Goal: Transaction & Acquisition: Purchase product/service

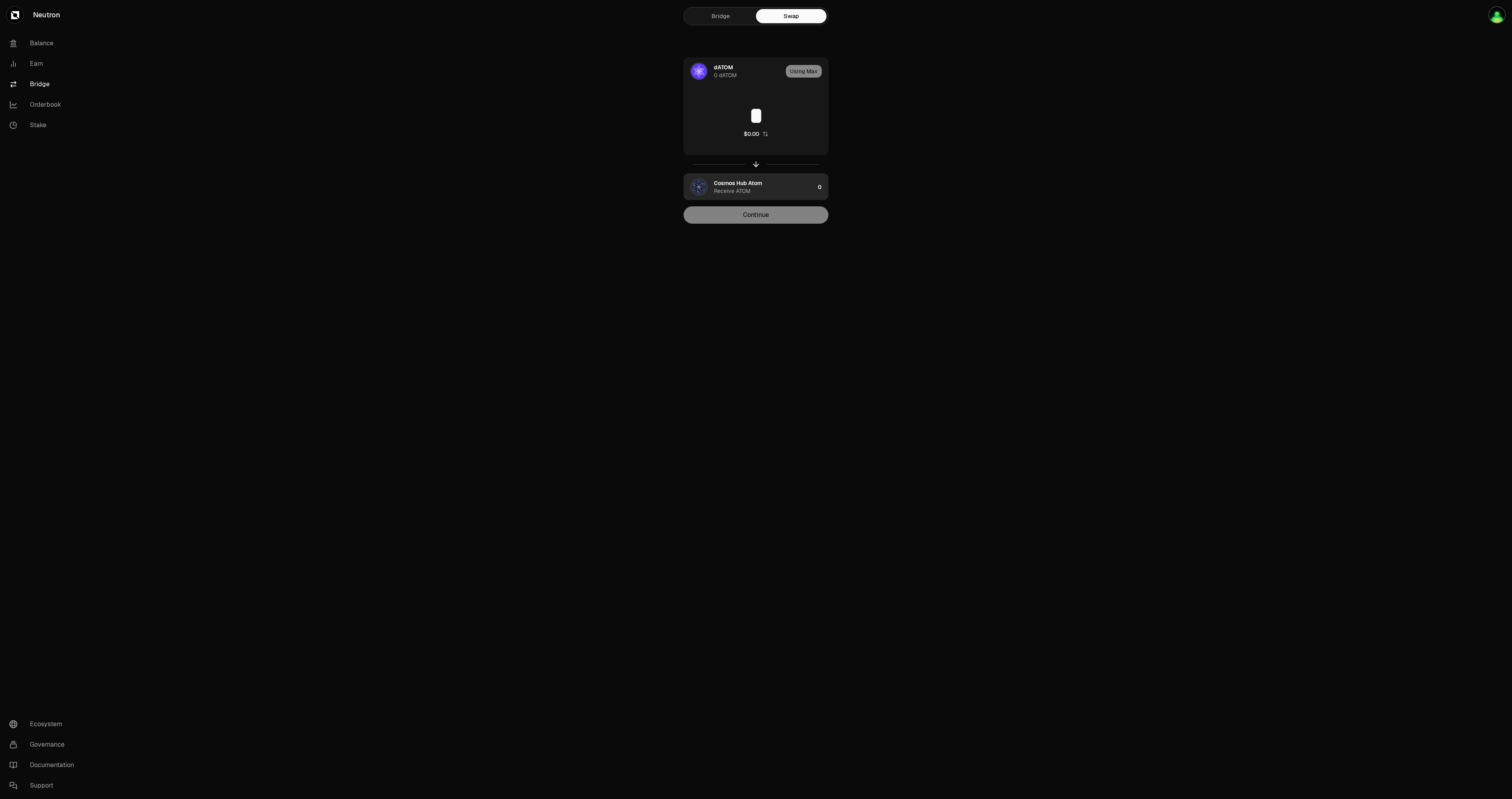
click at [779, 190] on div "Cosmos Hub Atom Receive ATOM" at bounding box center [764, 187] width 101 height 16
click at [738, 116] on div "Receive ATOM" at bounding box center [732, 120] width 37 height 8
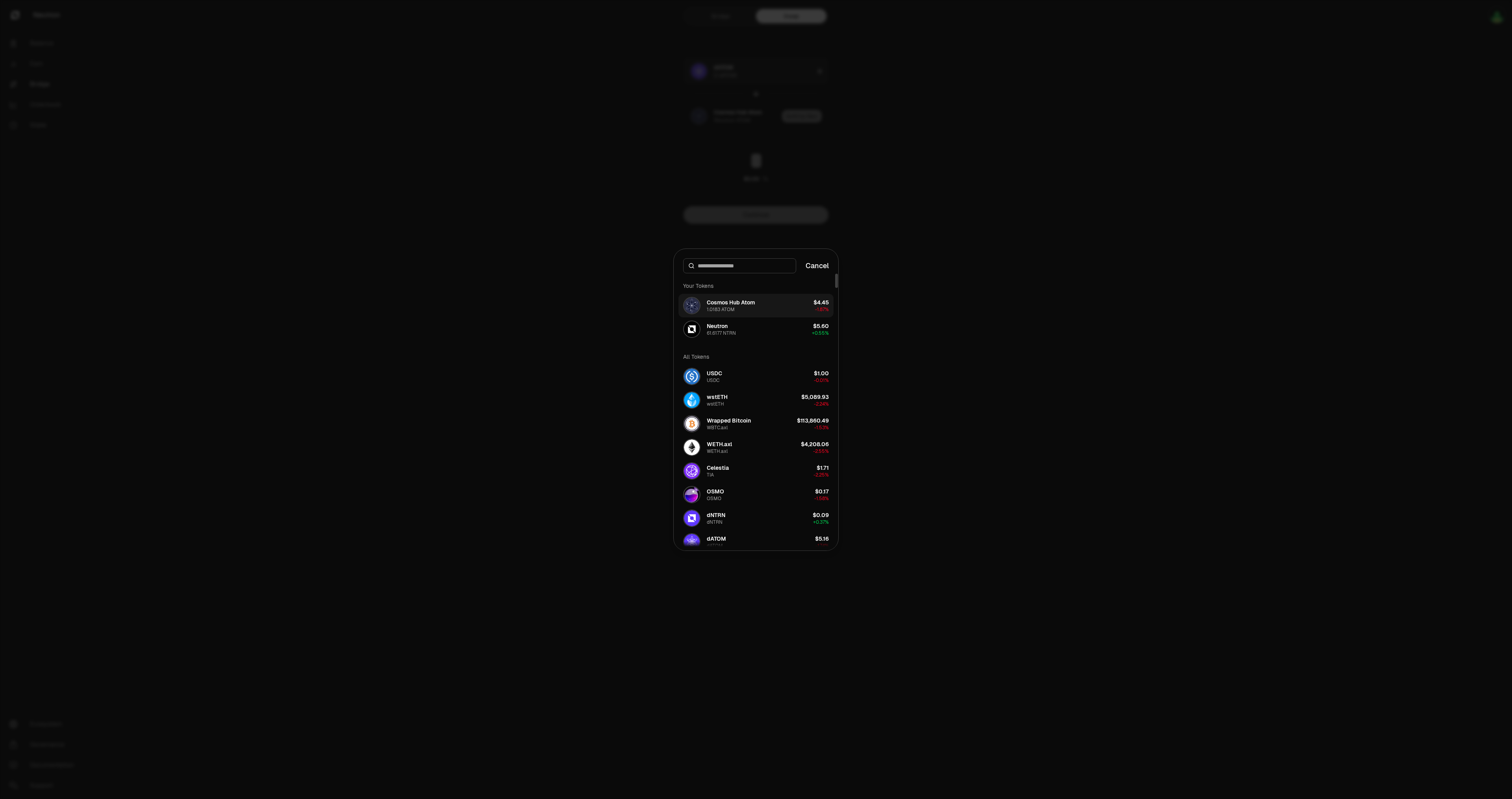
click at [750, 306] on div "Cosmos Hub Atom" at bounding box center [731, 302] width 48 height 8
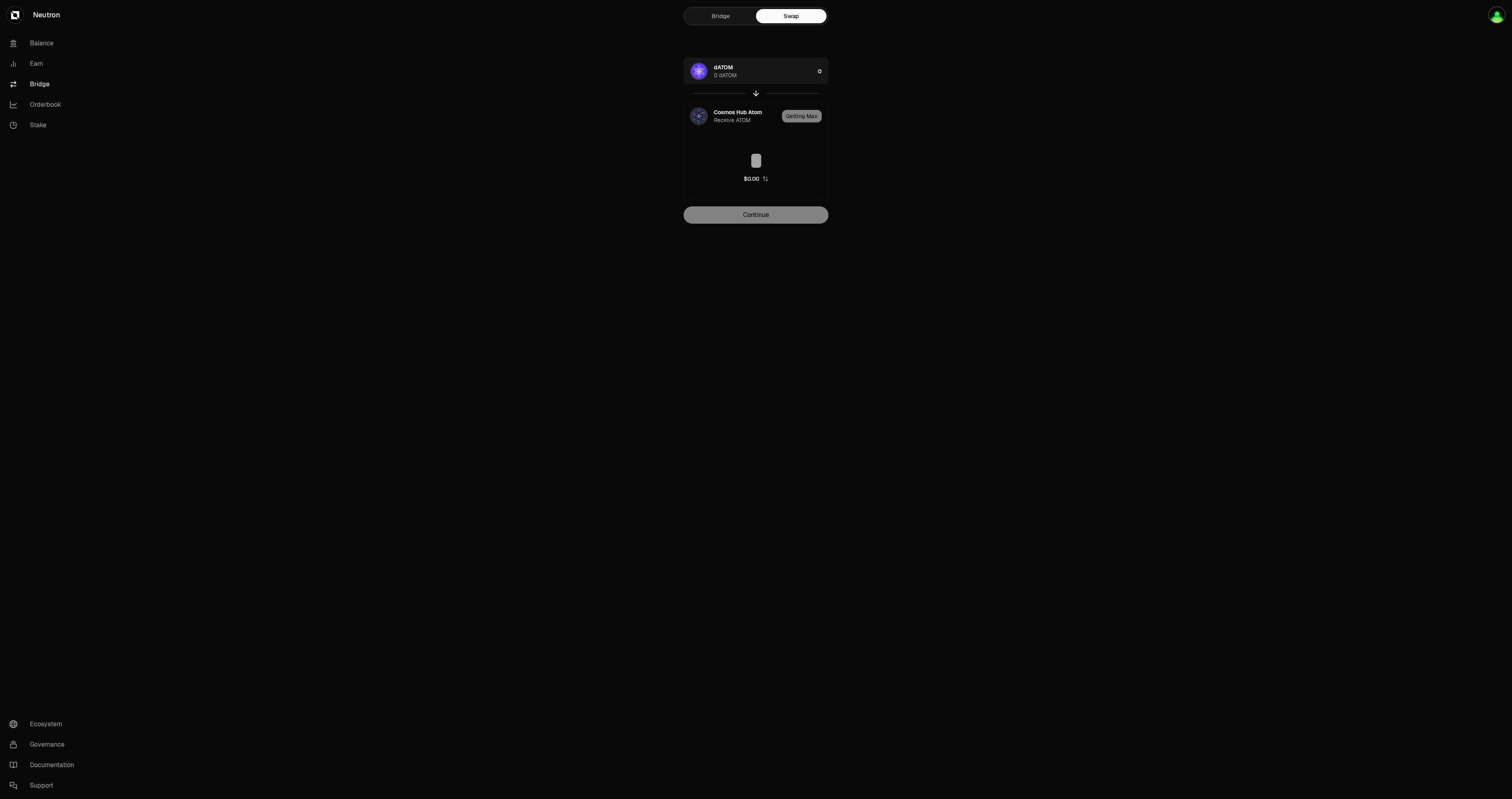
click at [709, 22] on link "Bridge" at bounding box center [721, 16] width 71 height 14
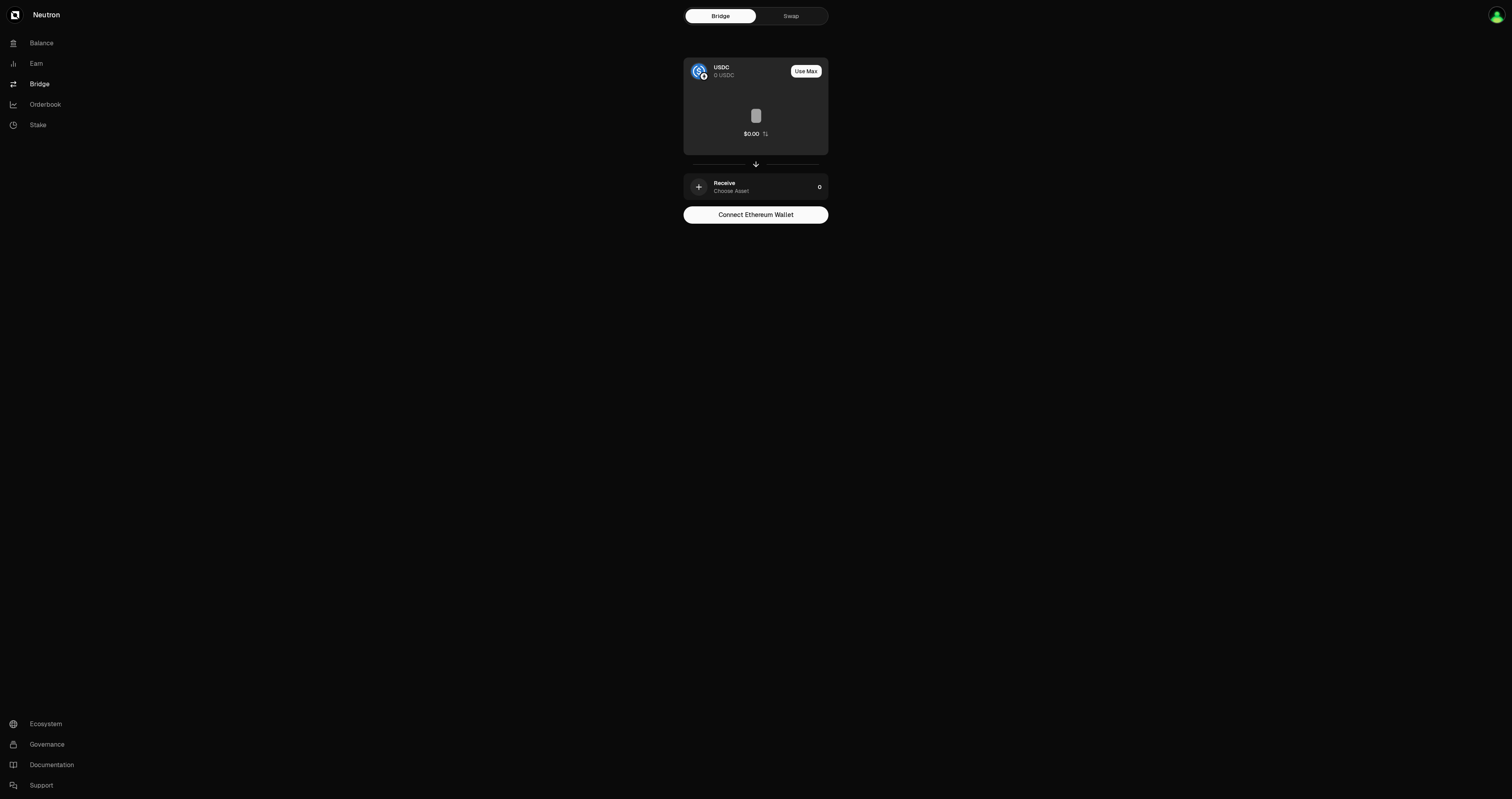
click at [725, 64] on div "USDC" at bounding box center [721, 68] width 15 height 8
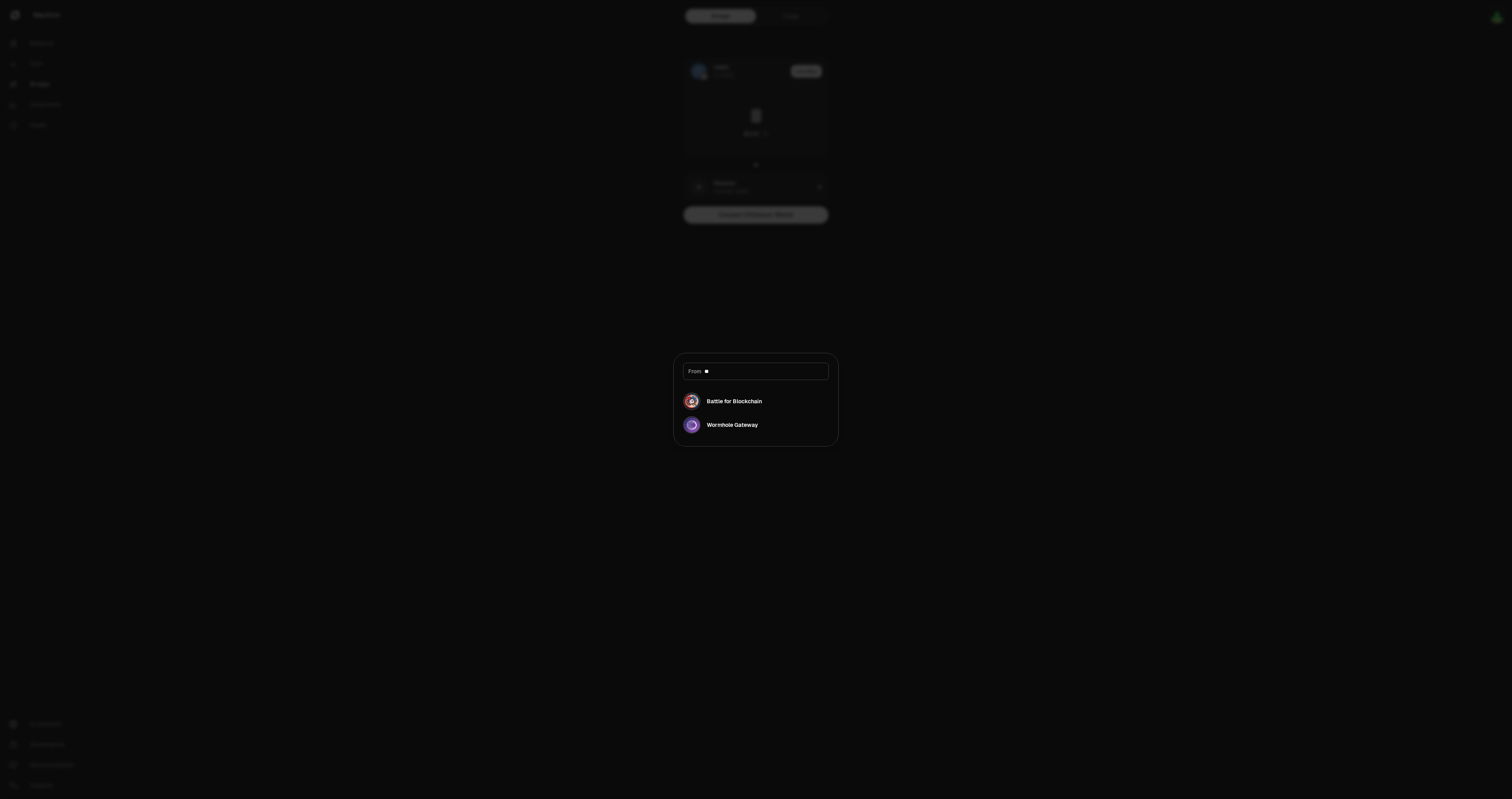
type input "*"
type input "***"
click at [725, 393] on div "Cosmos Hub" at bounding box center [711, 402] width 56 height 18
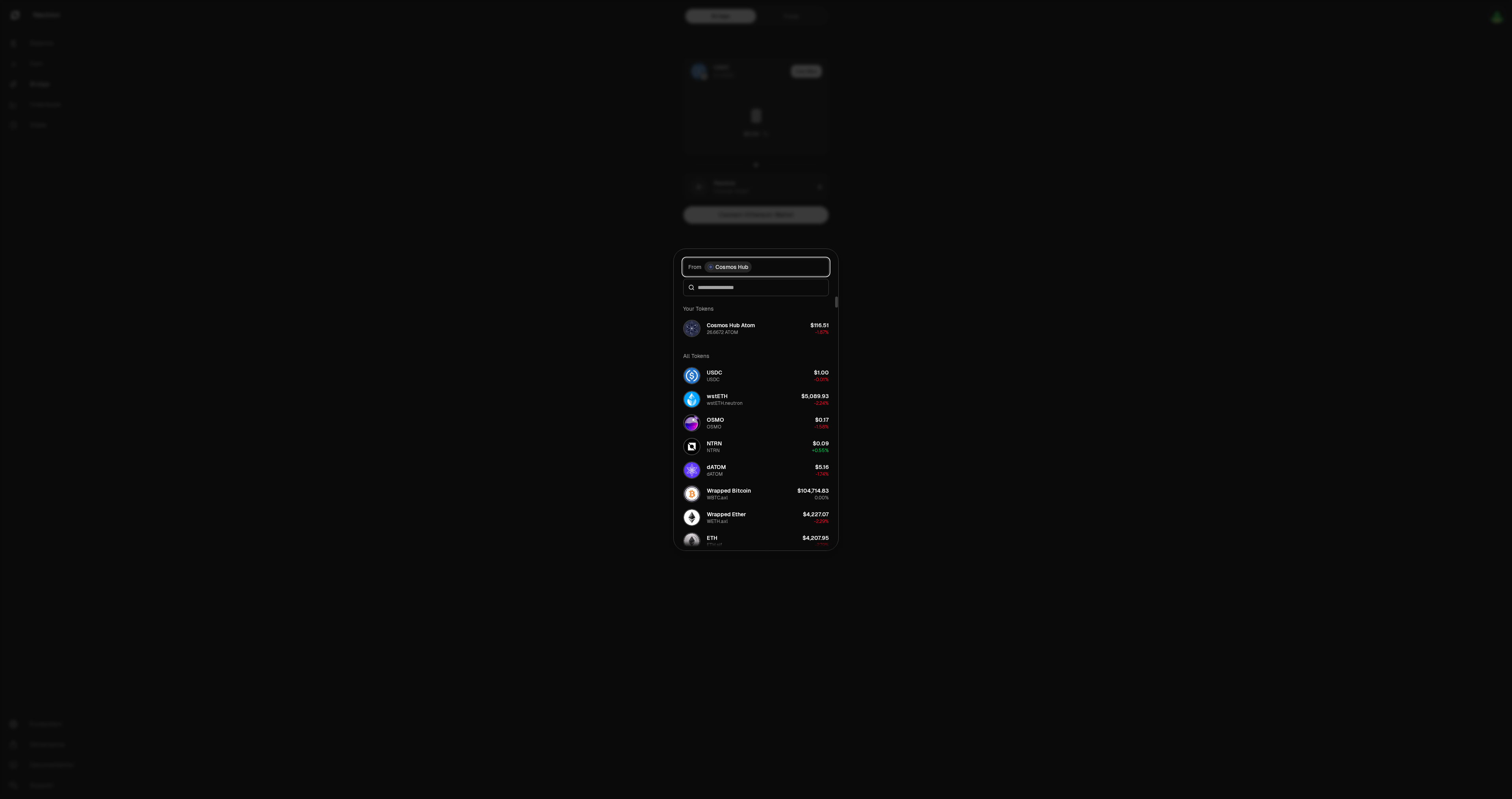
click at [764, 263] on button "From Cosmos Hub" at bounding box center [756, 267] width 146 height 18
click at [753, 269] on input at bounding box center [764, 267] width 119 height 8
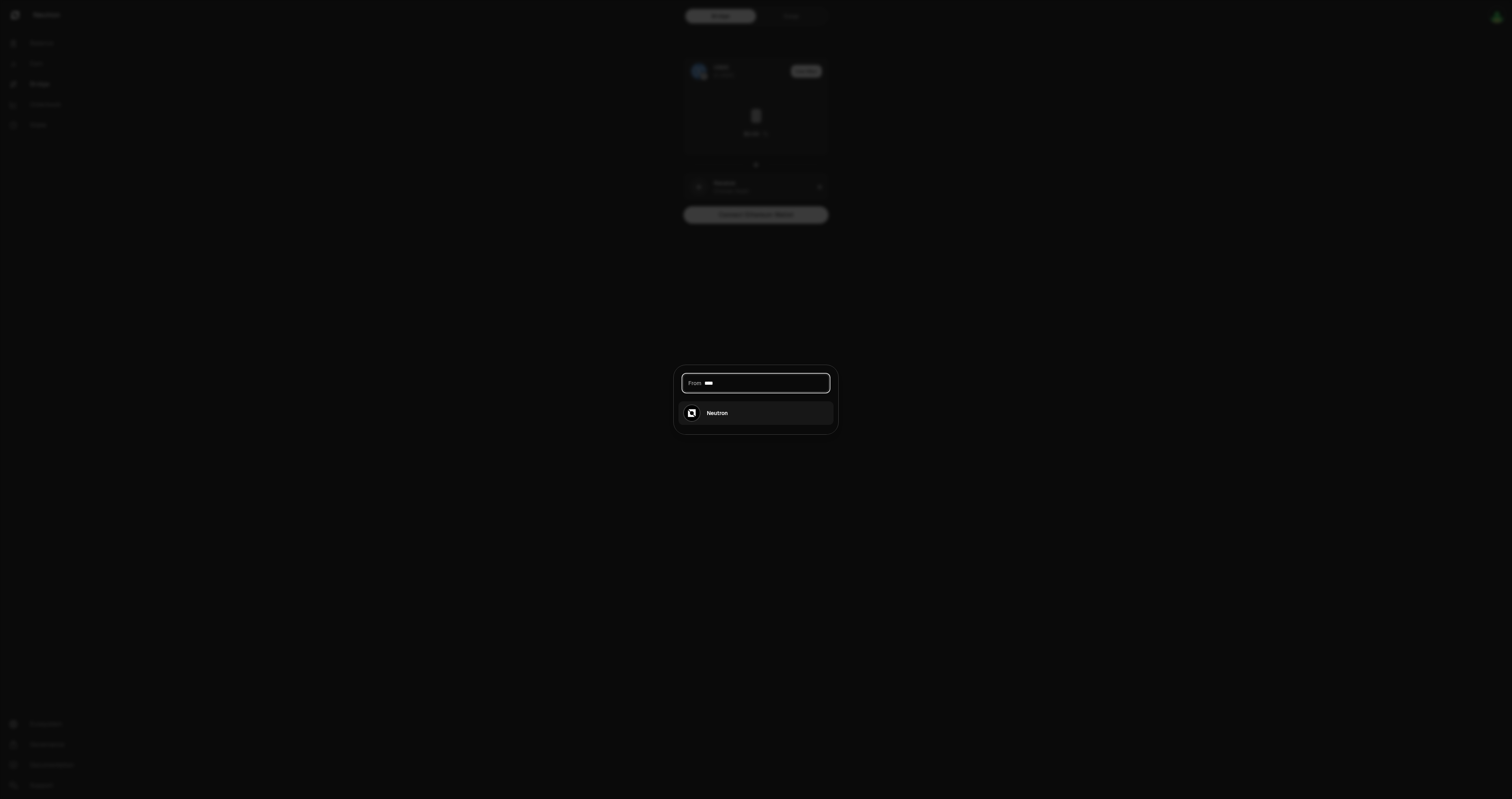
type input "****"
click at [721, 418] on div "Neutron" at bounding box center [705, 413] width 45 height 18
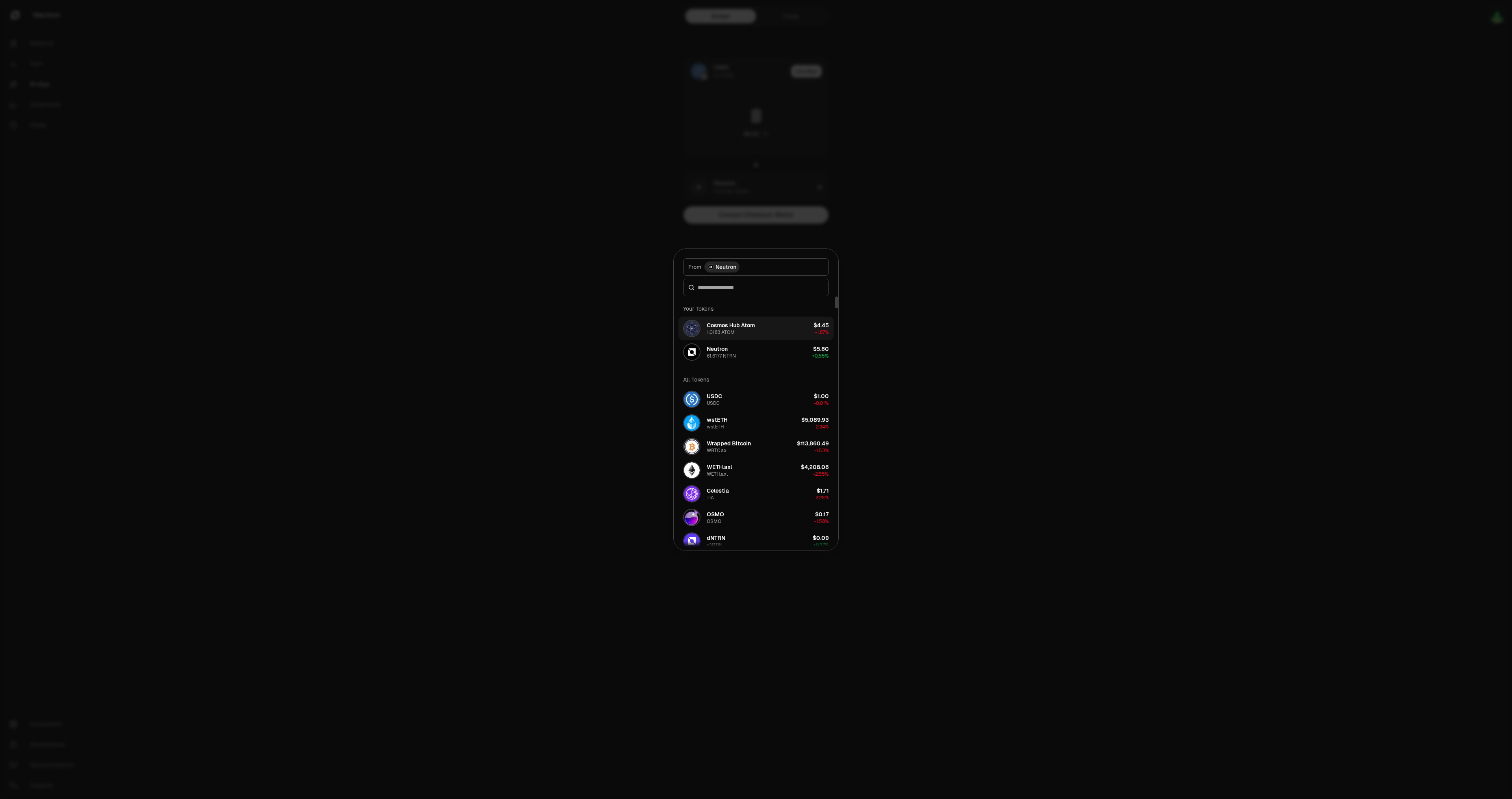
click at [757, 331] on button "Cosmos Hub Atom 1.0183 ATOM $4.45 -1.87%" at bounding box center [756, 329] width 155 height 24
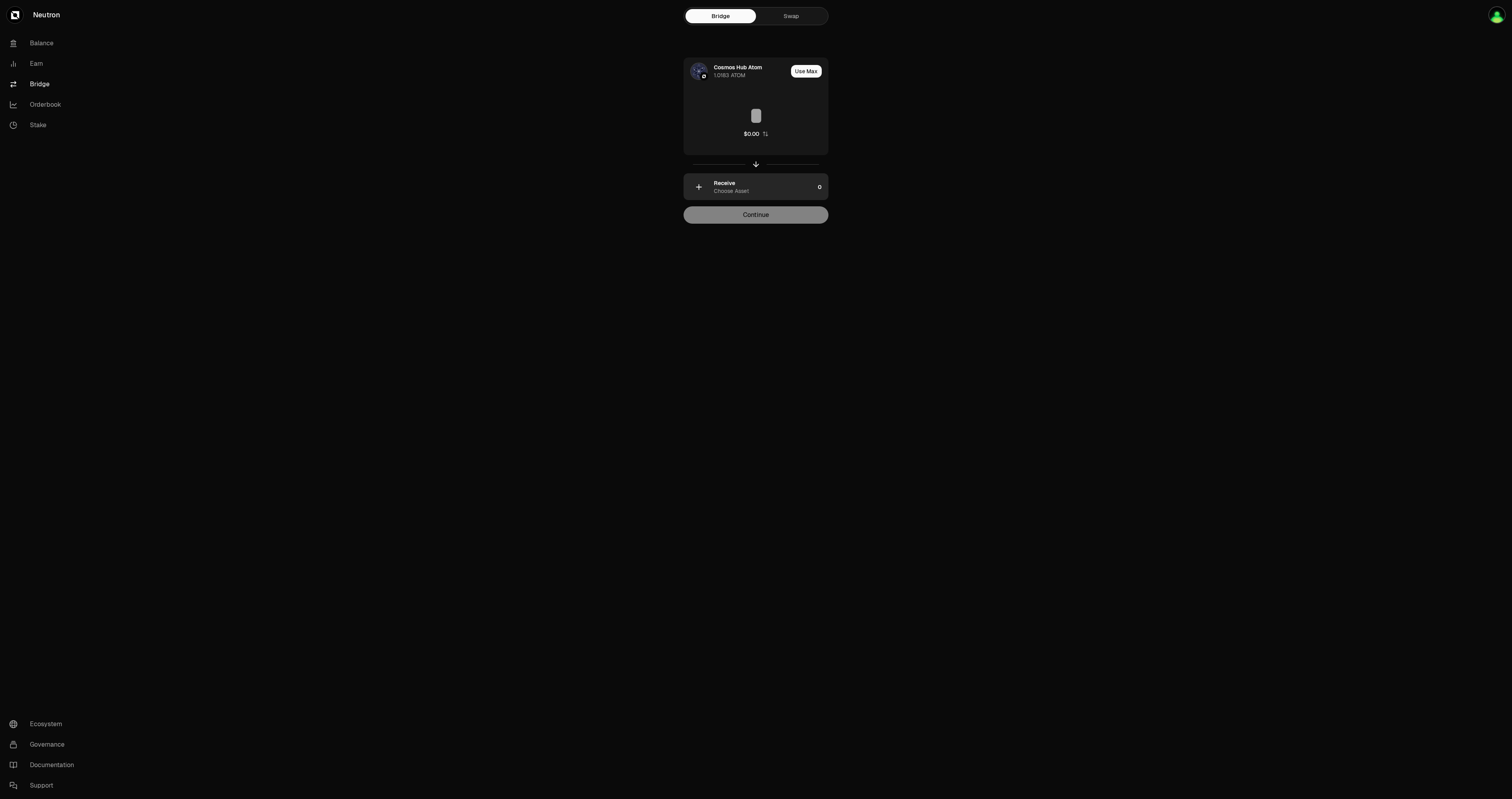
click at [744, 189] on div "Choose Asset" at bounding box center [731, 191] width 35 height 8
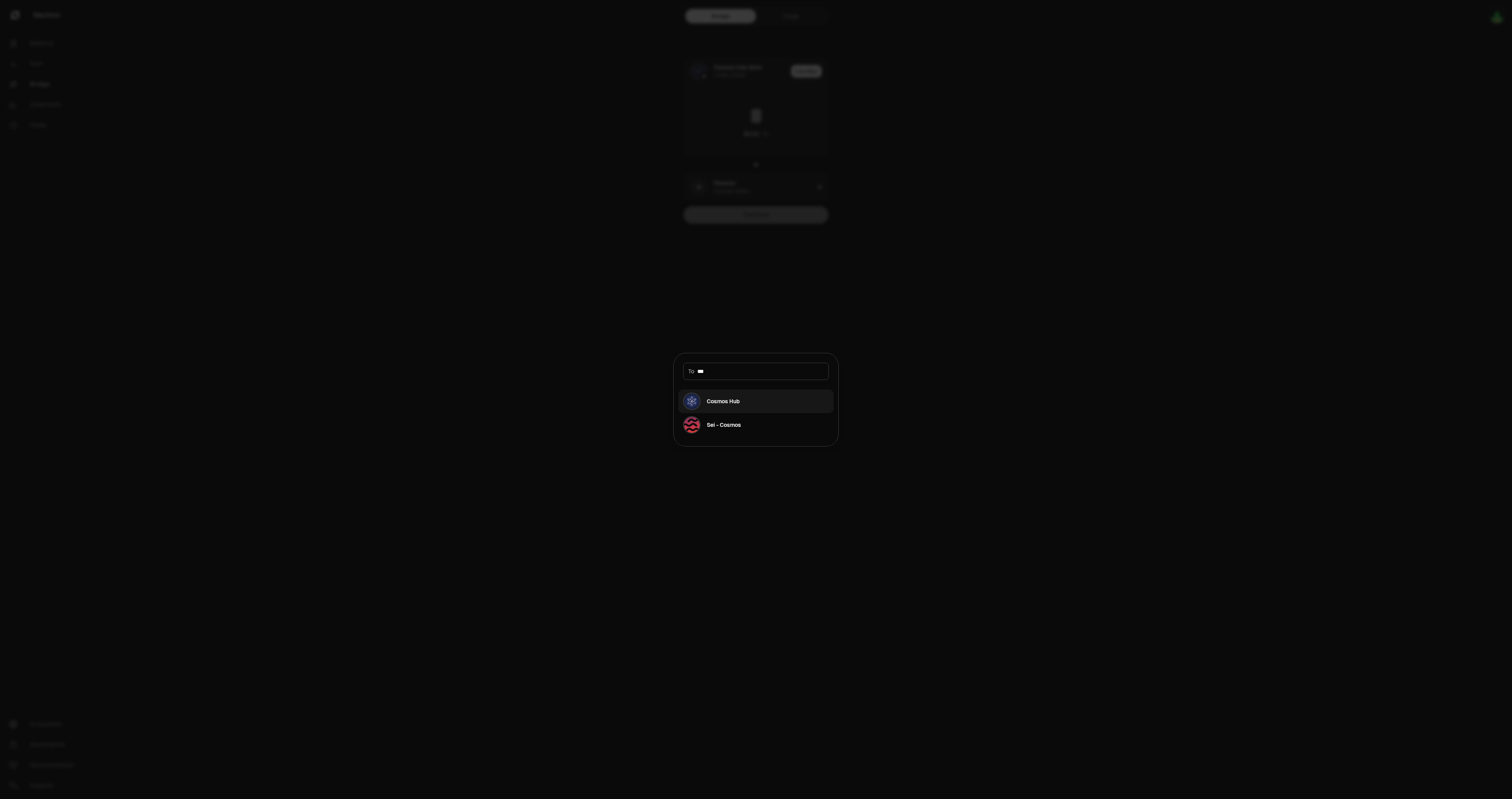
type input "***"
click at [729, 405] on div "Cosmos Hub" at bounding box center [711, 402] width 56 height 18
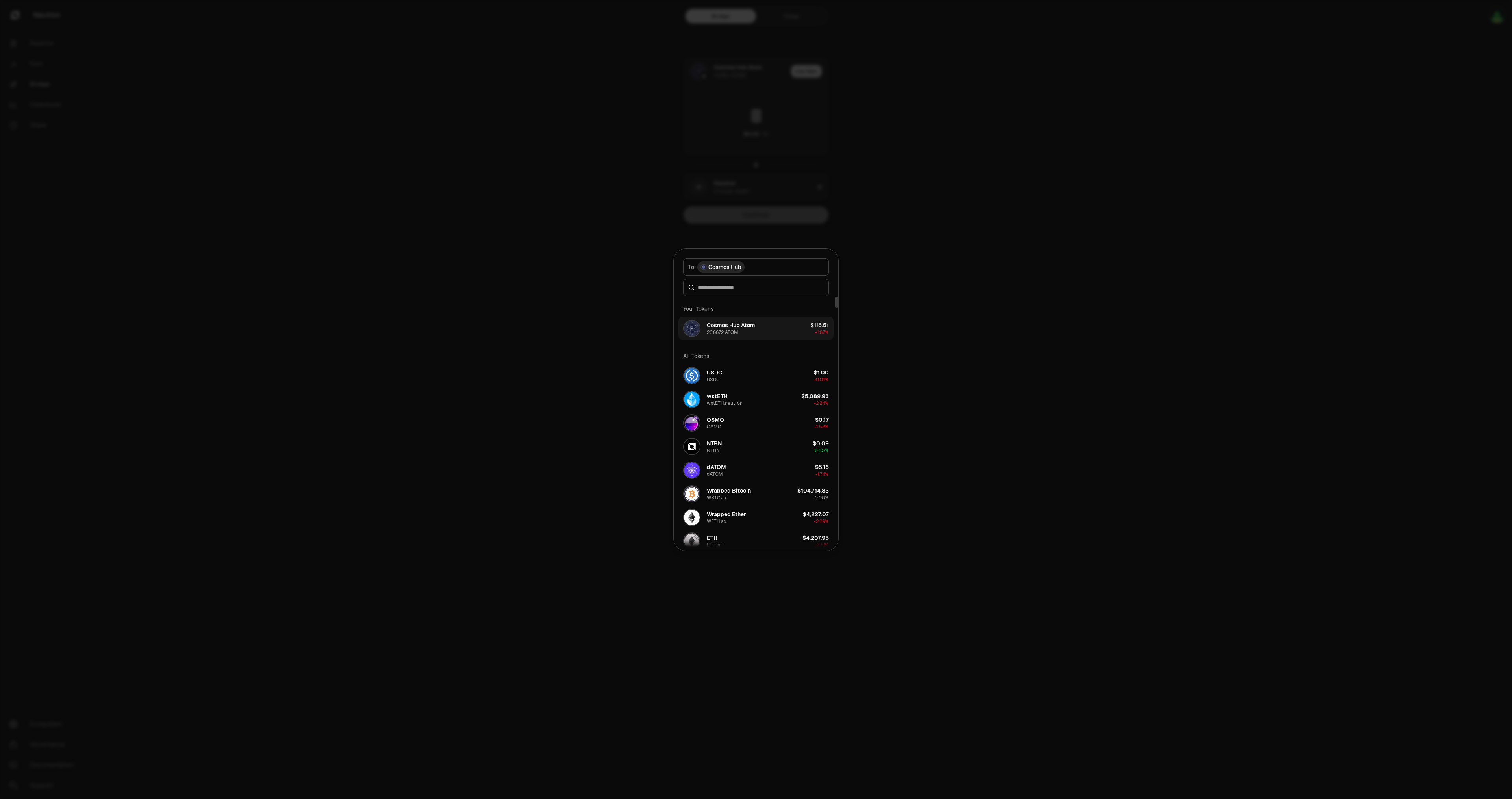
click at [748, 328] on div "Cosmos Hub Atom" at bounding box center [731, 325] width 48 height 8
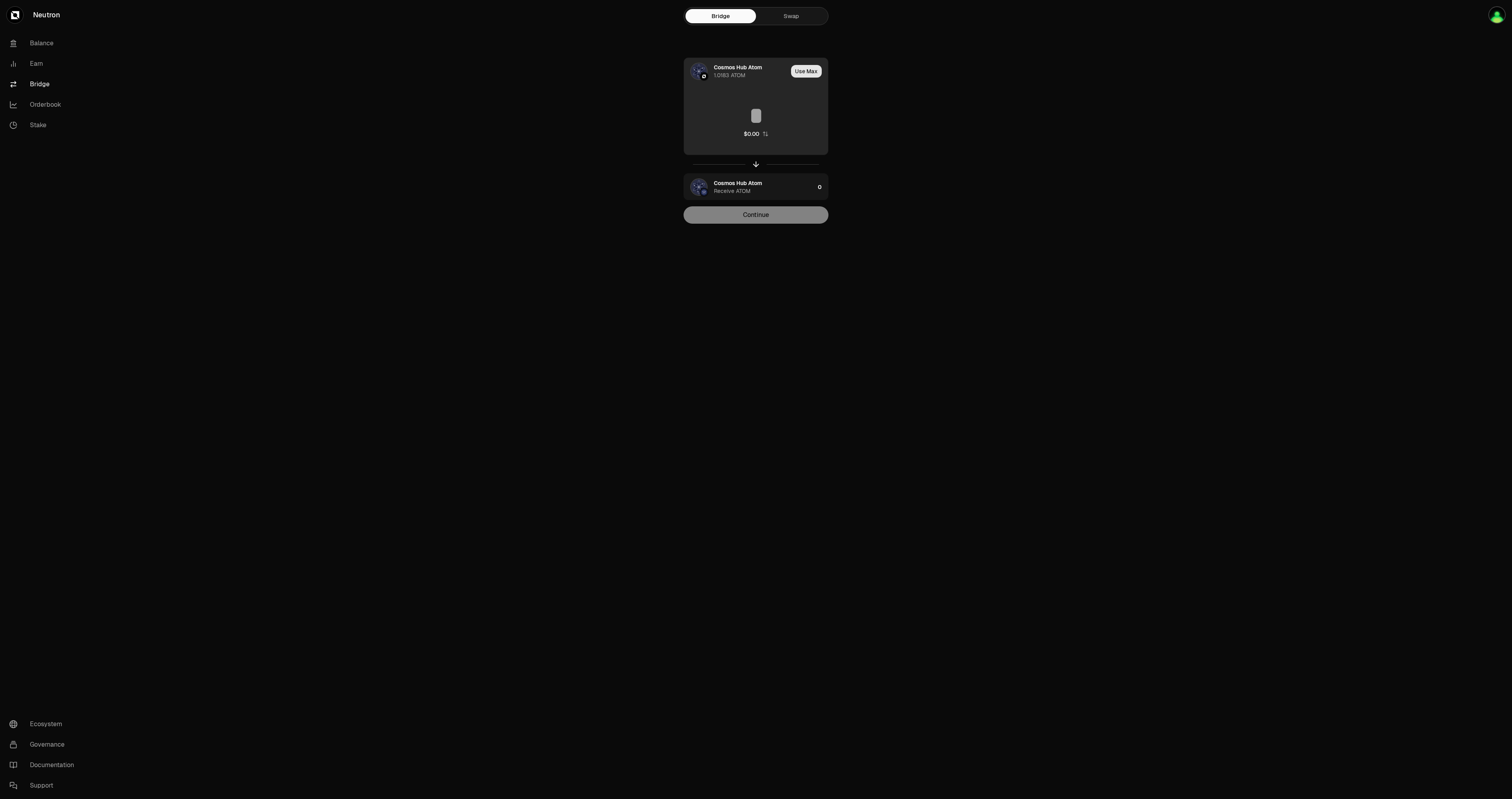
click at [814, 68] on button "Use Max" at bounding box center [806, 72] width 31 height 13
type input "********"
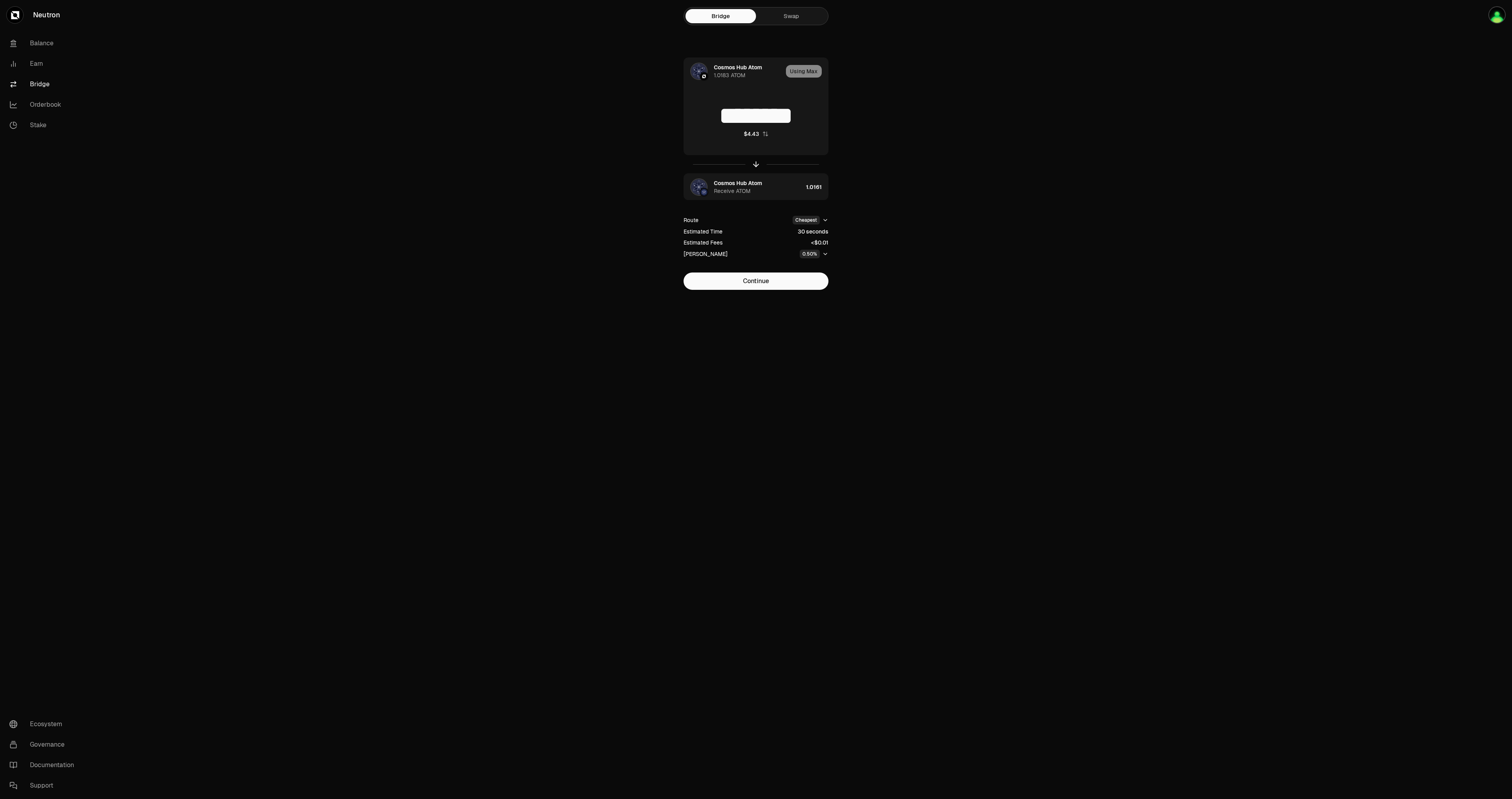
click at [827, 255] on icon "button" at bounding box center [826, 254] width 6 height 6
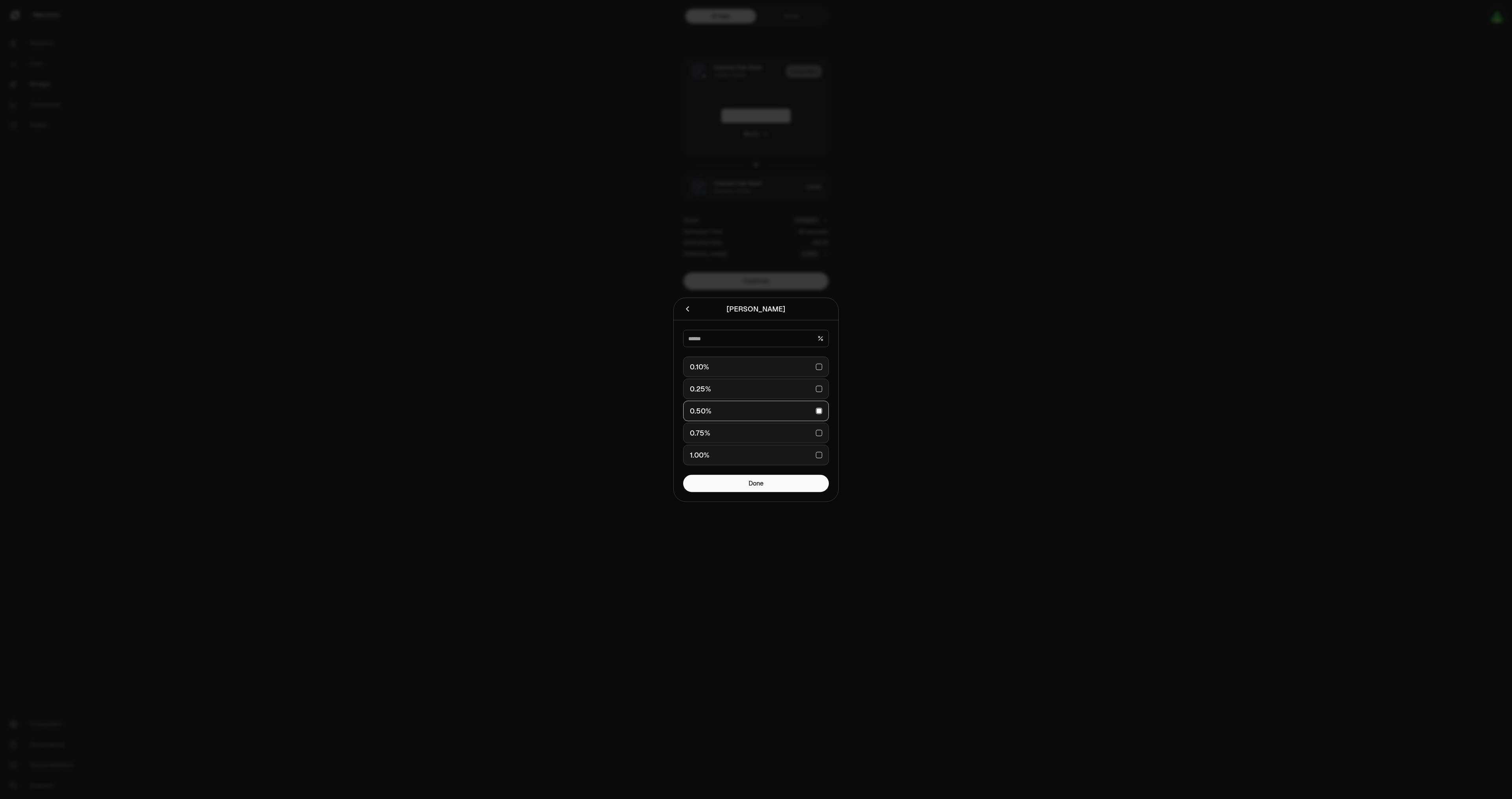
click at [968, 384] on div at bounding box center [756, 400] width 1512 height 799
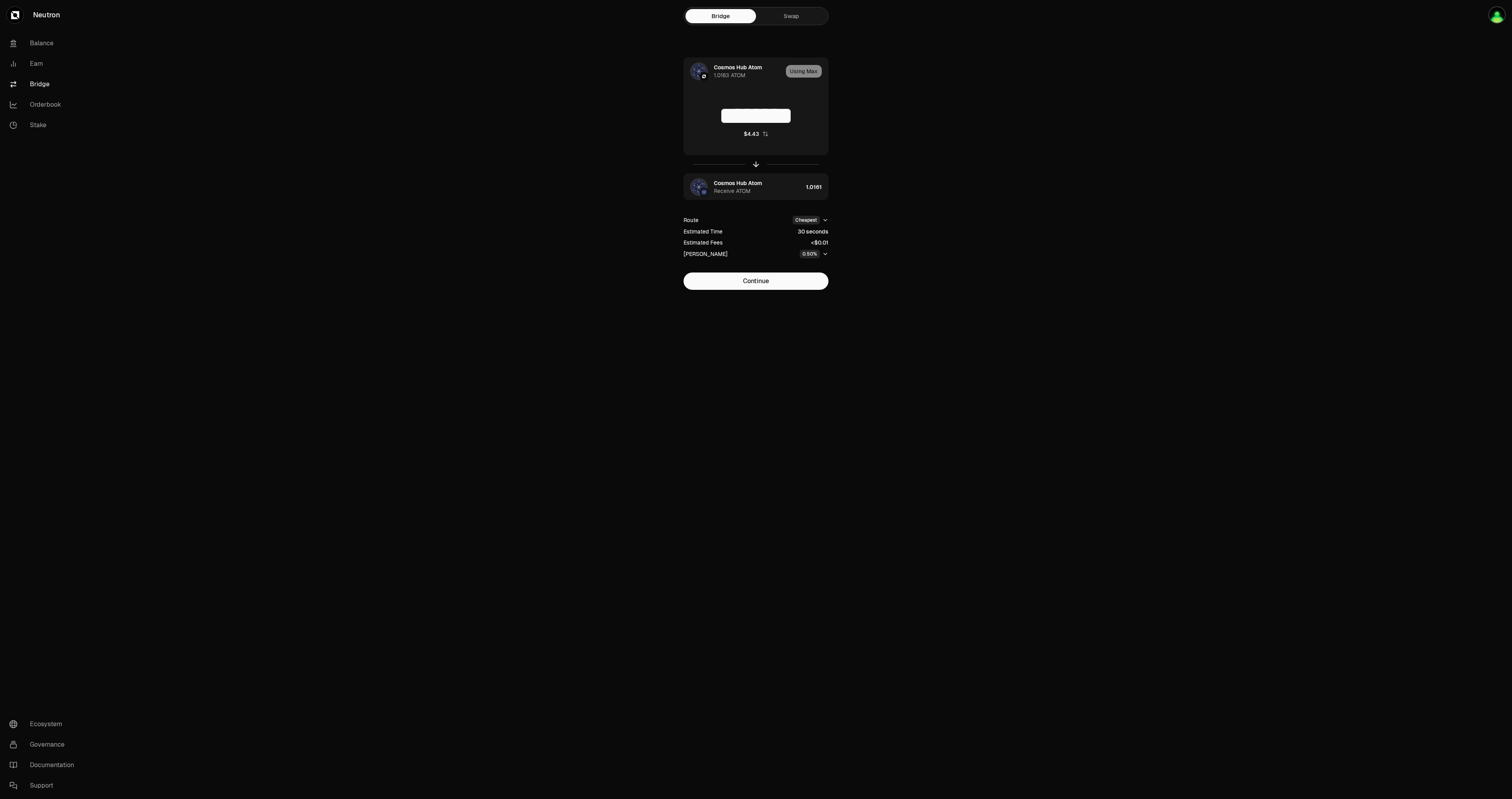
click at [826, 256] on icon "button" at bounding box center [826, 254] width 6 height 6
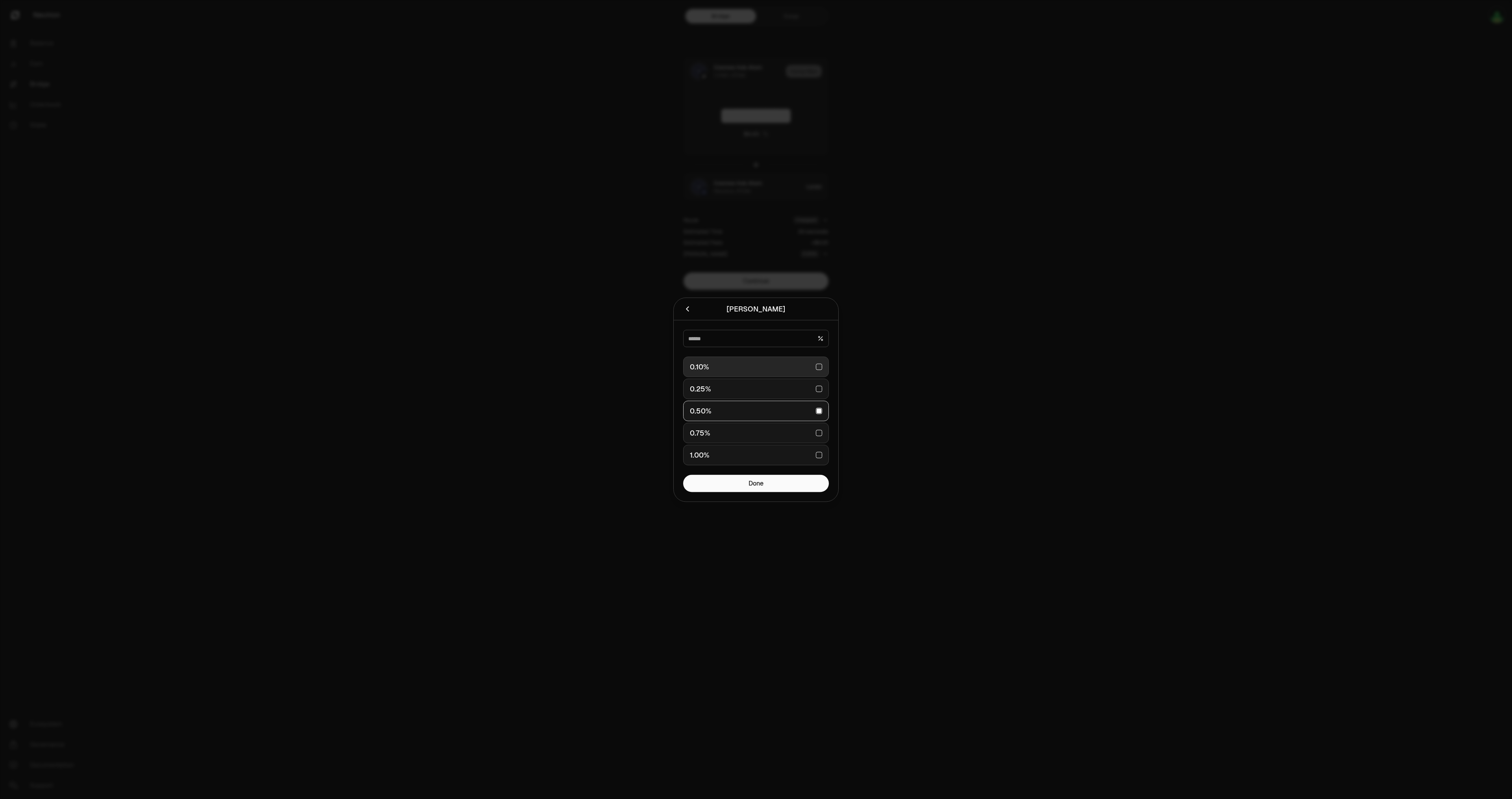
click at [737, 362] on div "0.10%" at bounding box center [756, 367] width 132 height 18
click at [778, 491] on button "Done" at bounding box center [756, 483] width 146 height 18
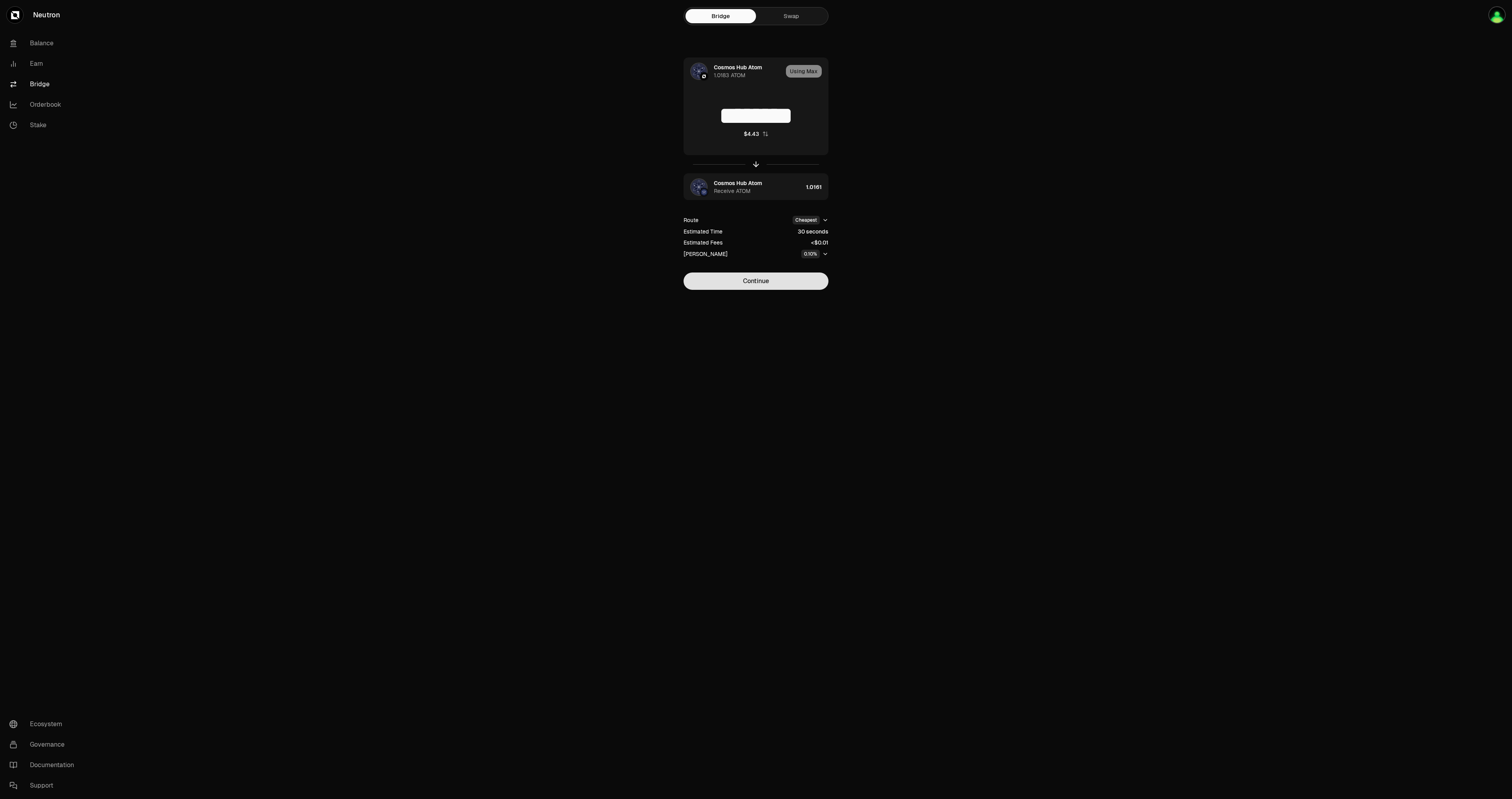
click at [760, 283] on button "Continue" at bounding box center [756, 282] width 145 height 18
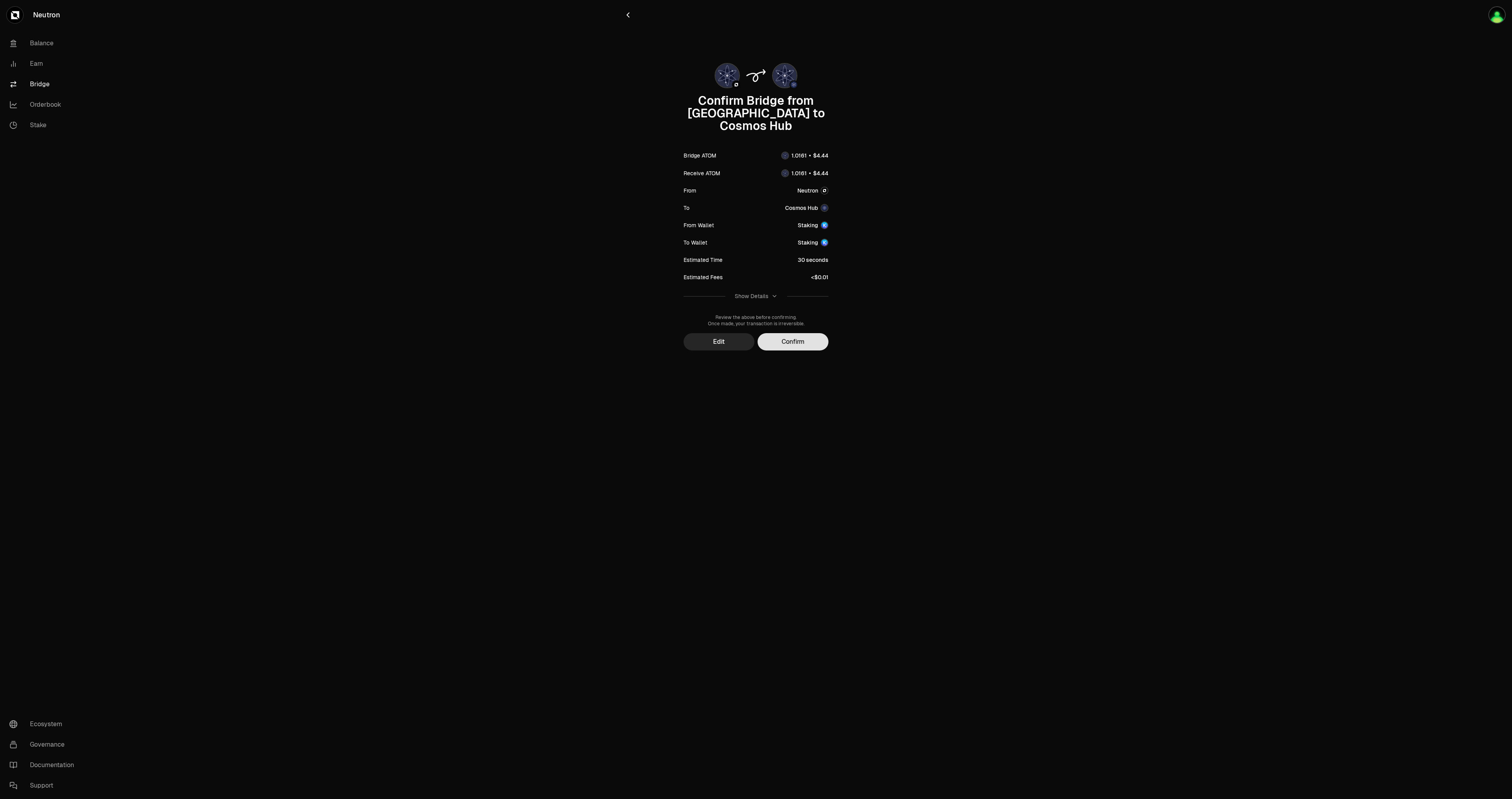
click at [805, 333] on button "Confirm" at bounding box center [792, 342] width 71 height 18
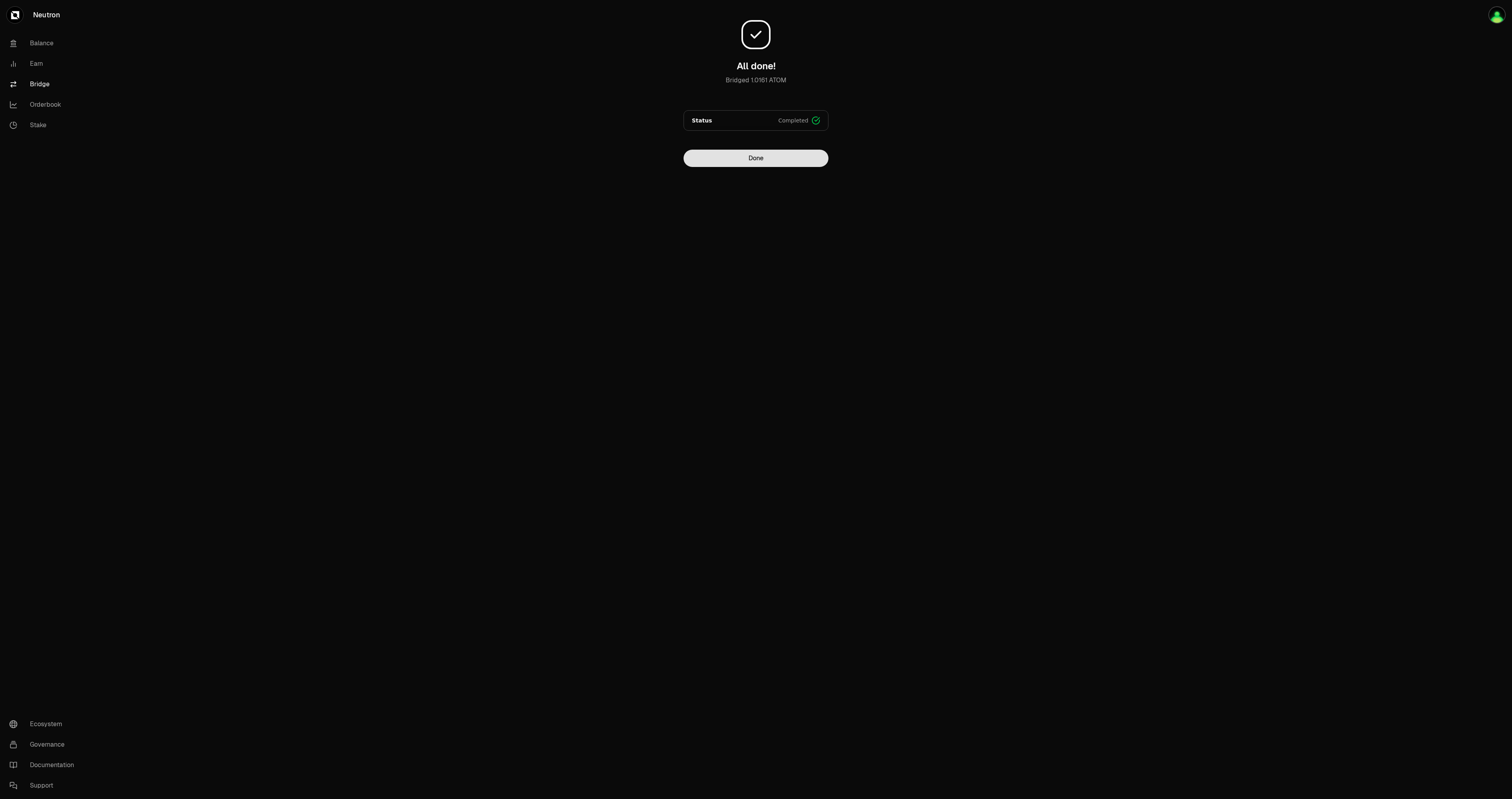
click at [764, 158] on button "Done" at bounding box center [756, 158] width 145 height 18
